Goal: Information Seeking & Learning: Find specific fact

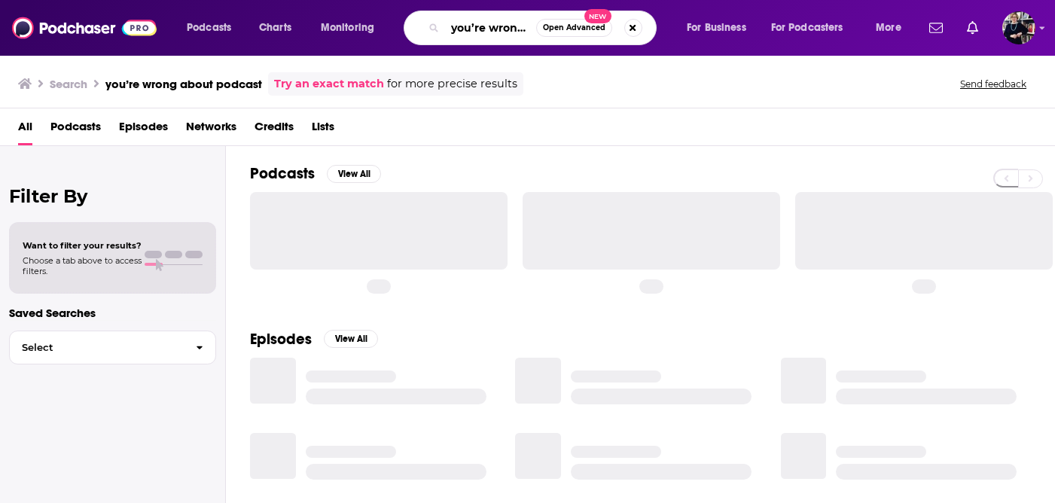
click at [517, 29] on input "you’re wrong about podcast" at bounding box center [490, 28] width 91 height 24
click at [635, 27] on button "Search podcasts, credits, & more..." at bounding box center [633, 28] width 18 height 18
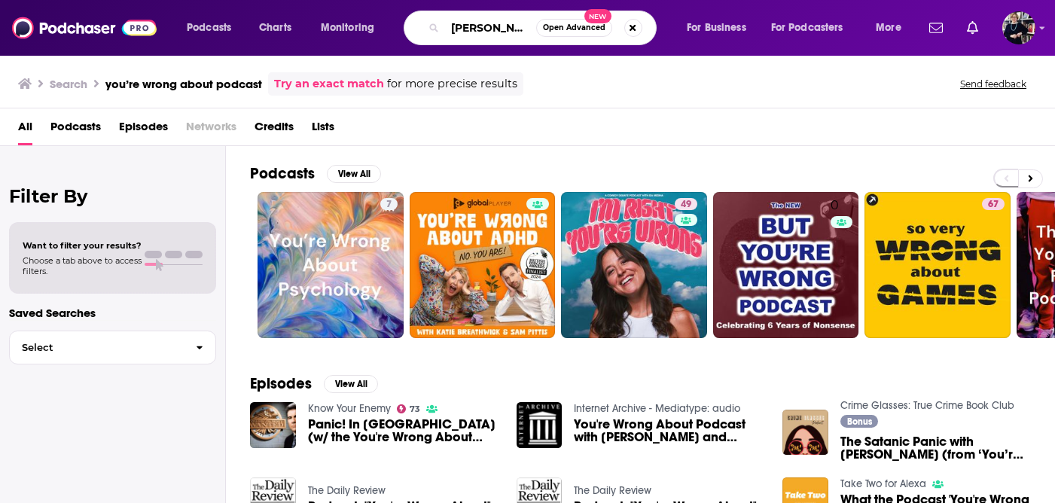
scroll to position [0, 7]
type input "[PERSON_NAME]"
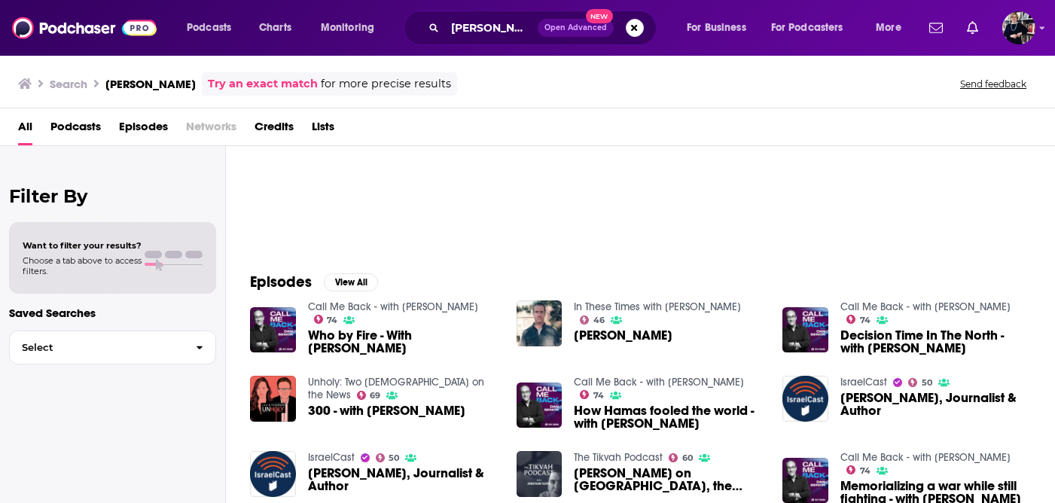
scroll to position [118, 0]
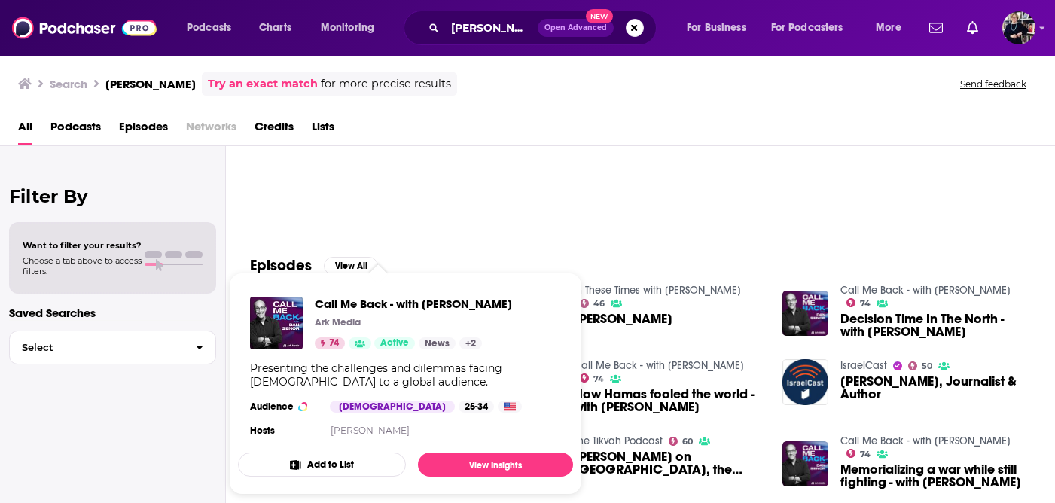
click at [354, 264] on span "Call Me Back - with [PERSON_NAME] Ark Media 74 Active News + 2 Presenting the c…" at bounding box center [405, 384] width 353 height 240
click at [354, 265] on span "Call Me Back - with [PERSON_NAME] Ark Media 74 Active News + 2 Presenting the c…" at bounding box center [405, 384] width 353 height 240
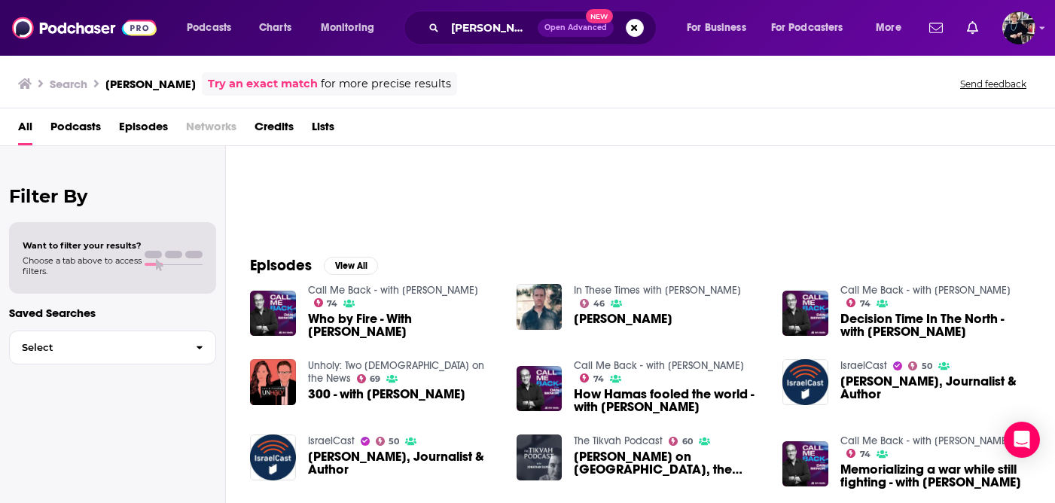
click at [685, 236] on div "Podcasts View All" at bounding box center [652, 133] width 805 height 210
click at [353, 267] on button "View All" at bounding box center [351, 266] width 54 height 18
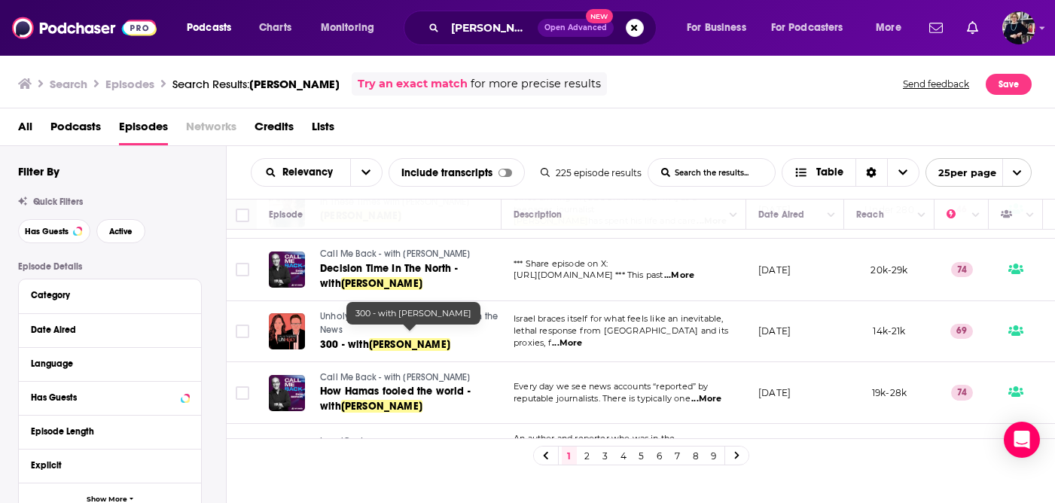
scroll to position [108, 0]
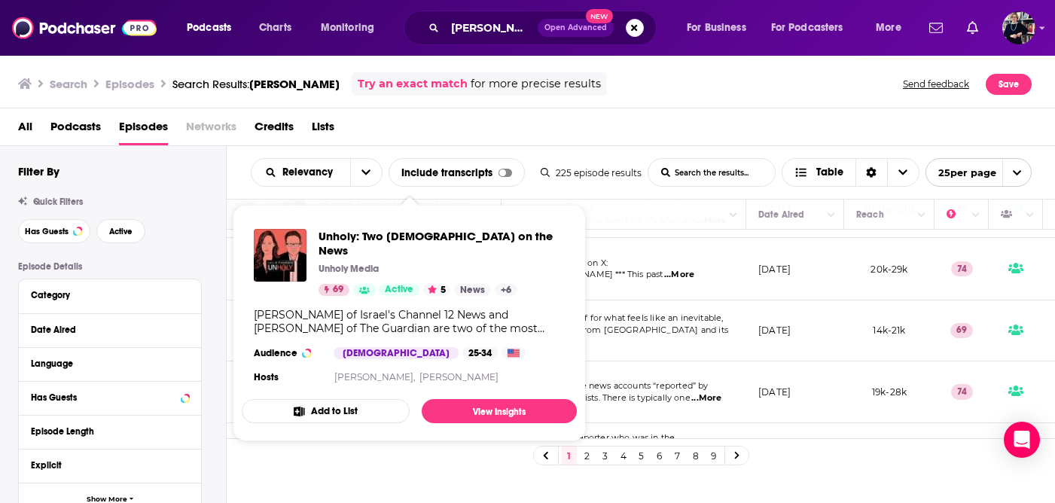
click at [624, 288] on td "*** Share episode on X: [URL][DOMAIN_NAME] *** This past ...More" at bounding box center [623, 269] width 245 height 62
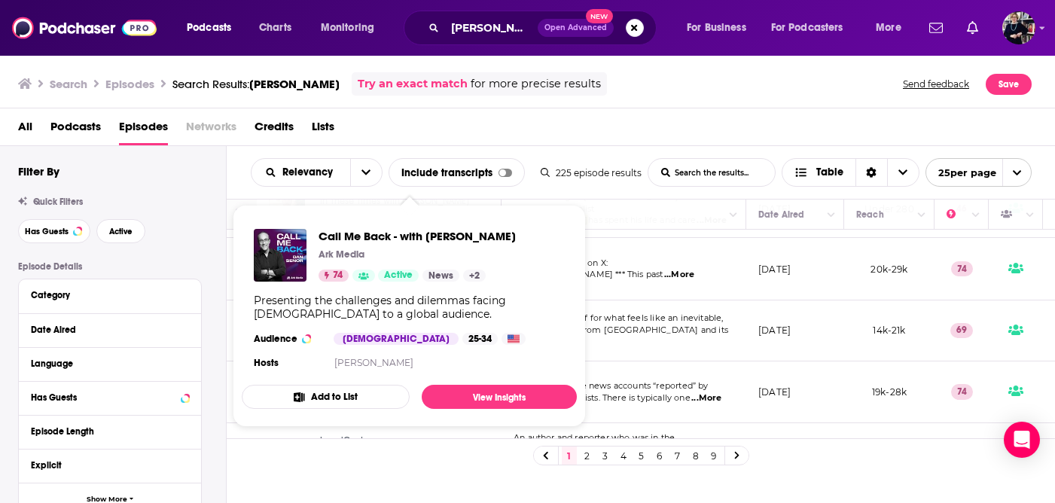
click at [701, 310] on td "Israel braces itself for what feels like an inevitable, lethal response from Ir…" at bounding box center [623, 330] width 245 height 60
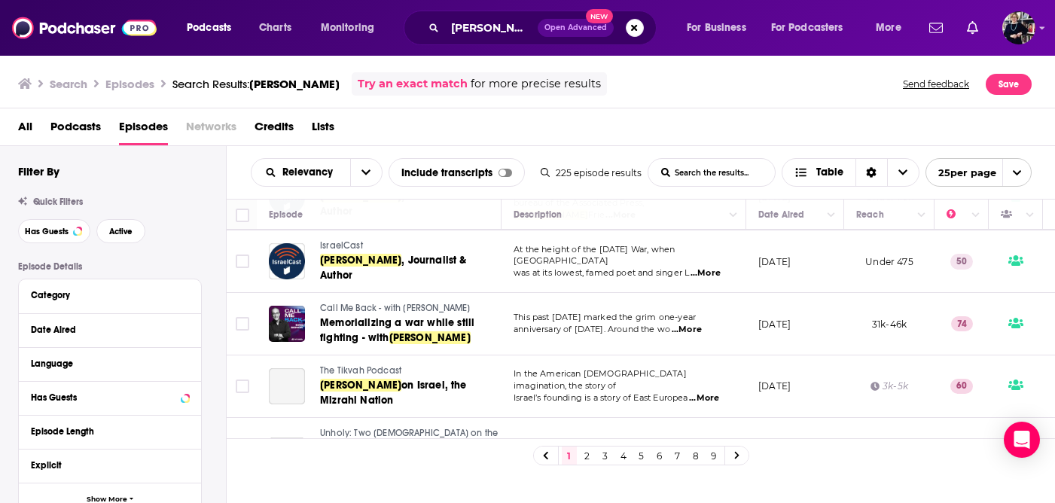
scroll to position [459, 0]
